Goal: Navigation & Orientation: Find specific page/section

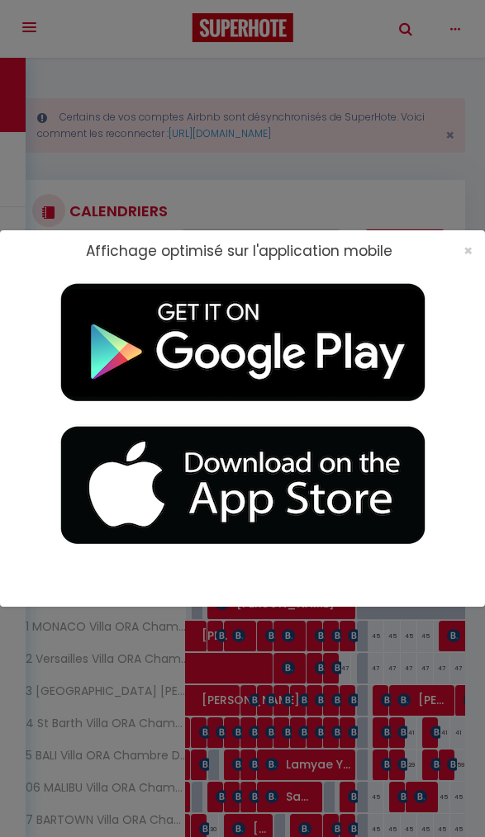
click at [479, 242] on div "Affichage optimisé sur l'application mobile ×" at bounding box center [242, 250] width 485 height 41
click at [479, 241] on div "Affichage optimisé sur l'application mobile ×" at bounding box center [242, 250] width 485 height 41
click at [467, 254] on span "×" at bounding box center [467, 250] width 9 height 21
click at [463, 254] on span "×" at bounding box center [467, 250] width 9 height 21
click at [472, 244] on span "×" at bounding box center [467, 250] width 9 height 21
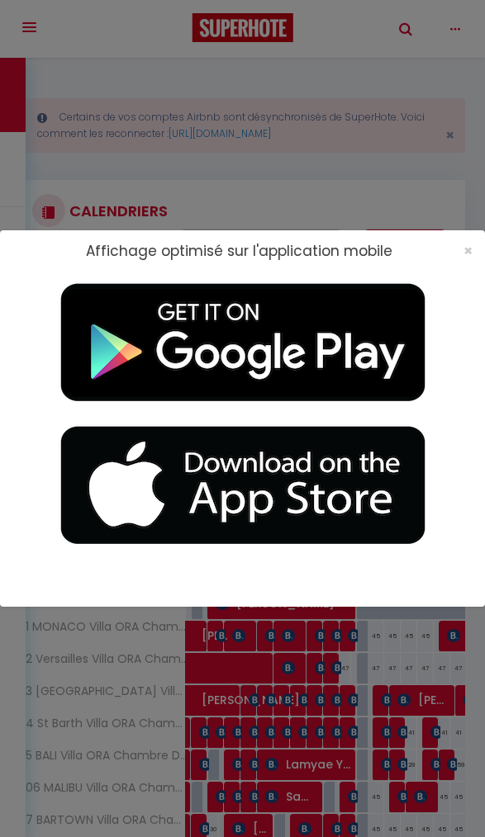
click at [469, 244] on span "×" at bounding box center [467, 250] width 9 height 21
click at [469, 255] on span "×" at bounding box center [467, 250] width 9 height 21
click at [469, 246] on span "×" at bounding box center [467, 250] width 9 height 21
